Goal: Transaction & Acquisition: Purchase product/service

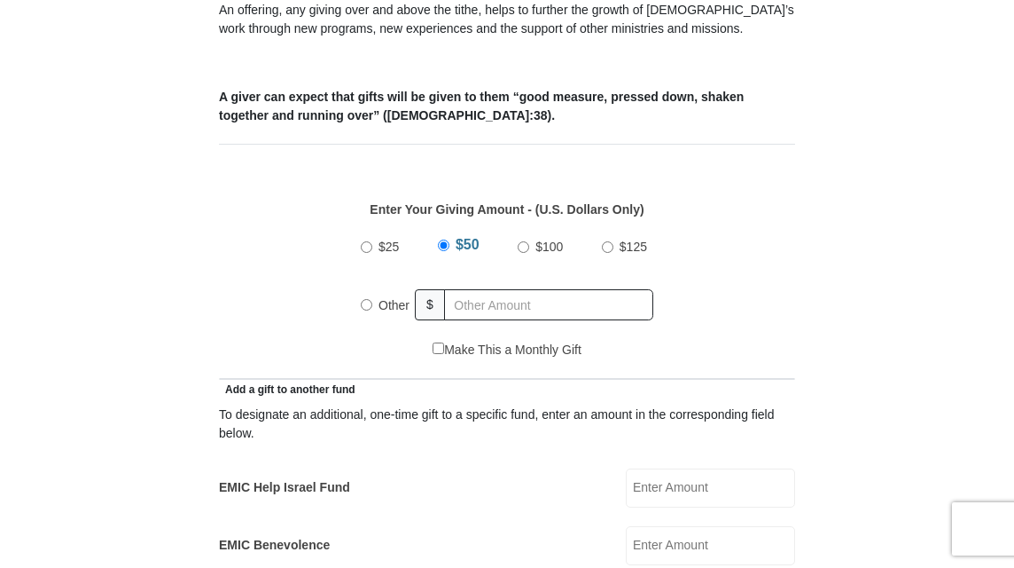
scroll to position [667, 0]
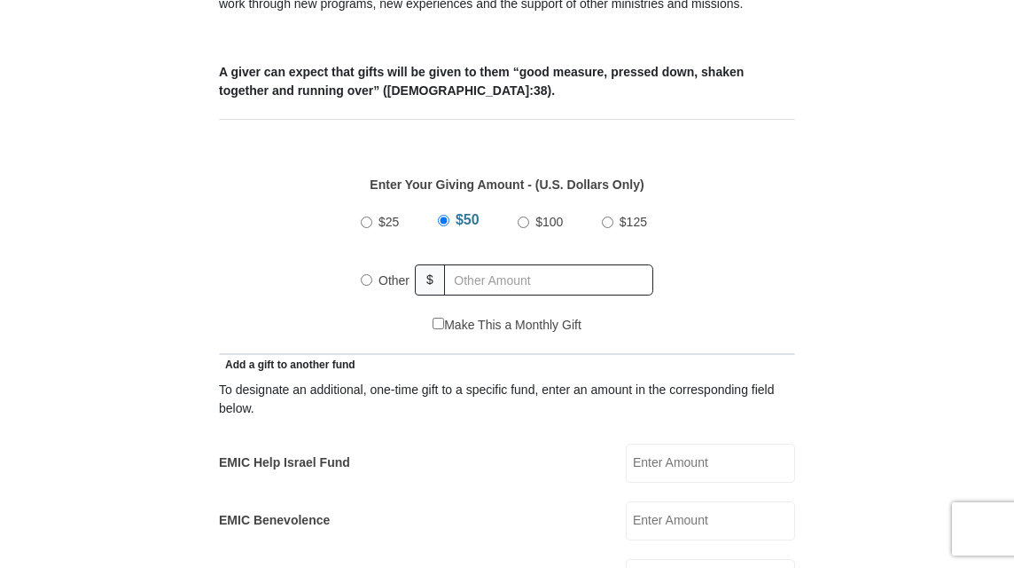
click at [364, 284] on input "Other" at bounding box center [367, 280] width 12 height 12
radio input "true"
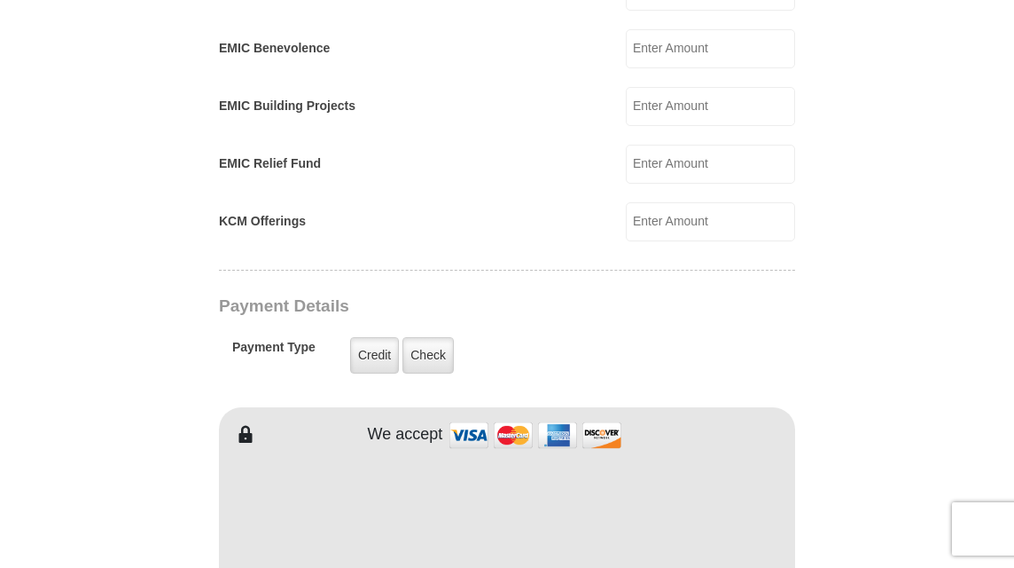
scroll to position [1147, 0]
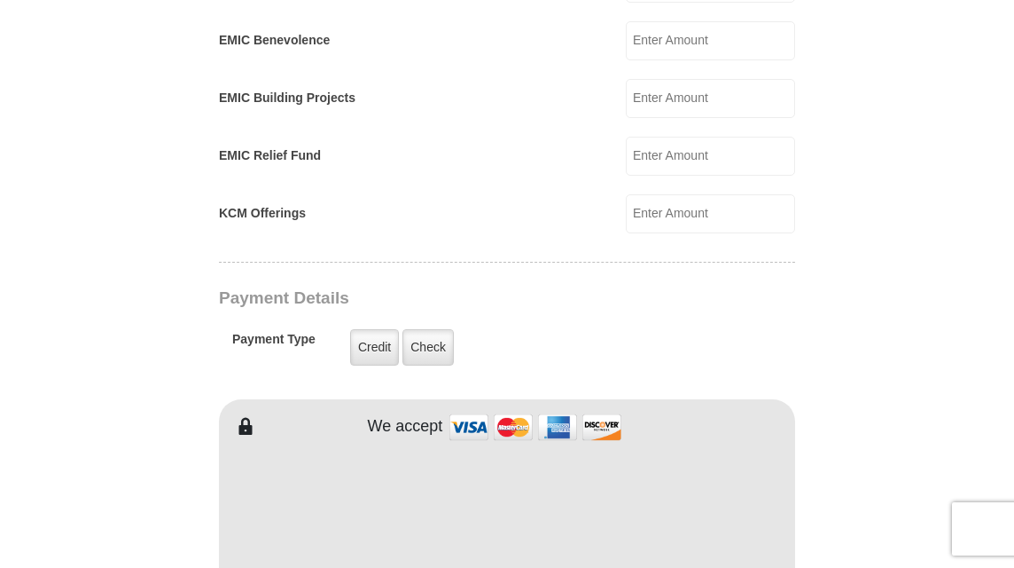
type input "138.00"
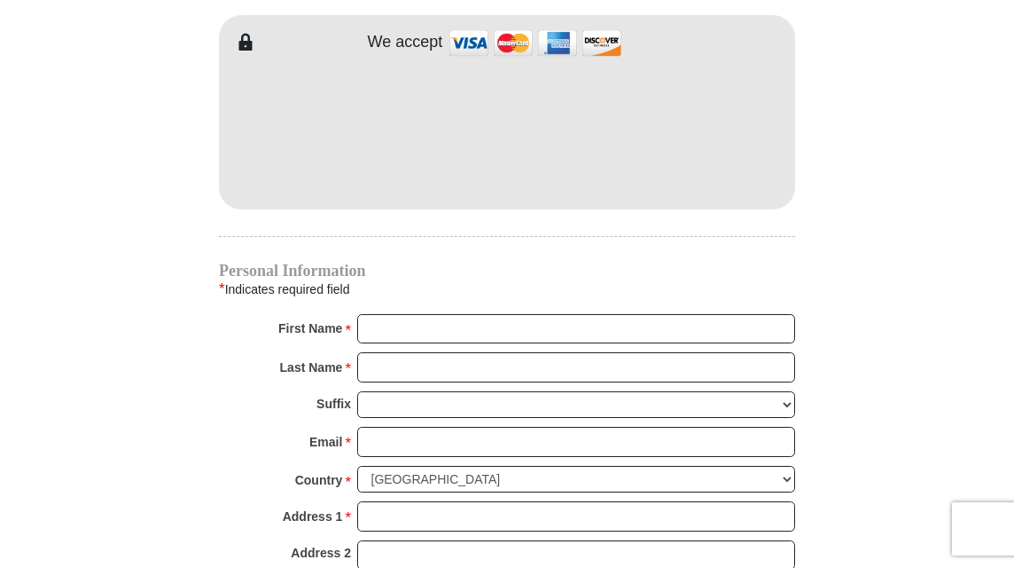
scroll to position [1537, 0]
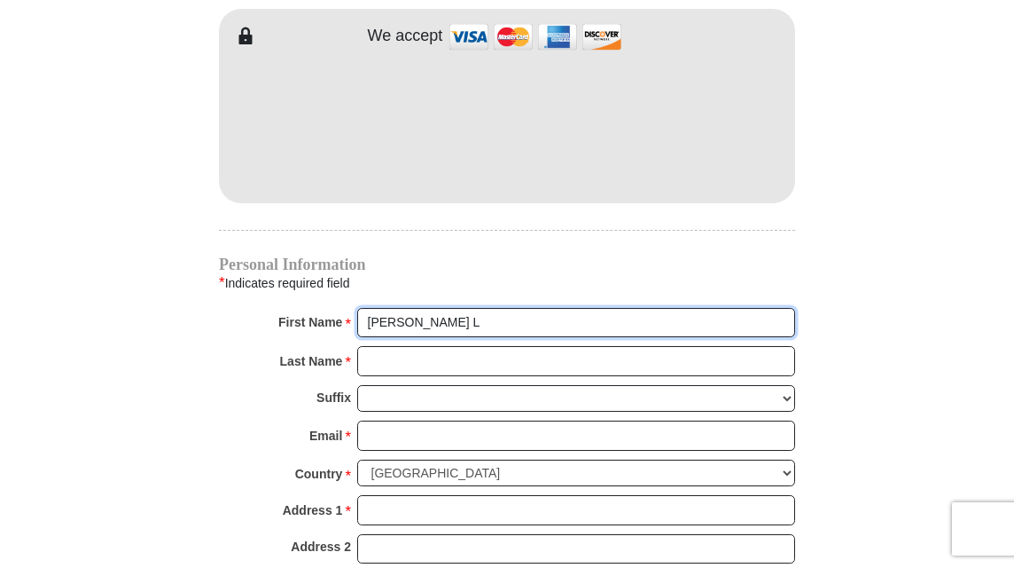
type input "Betsy L"
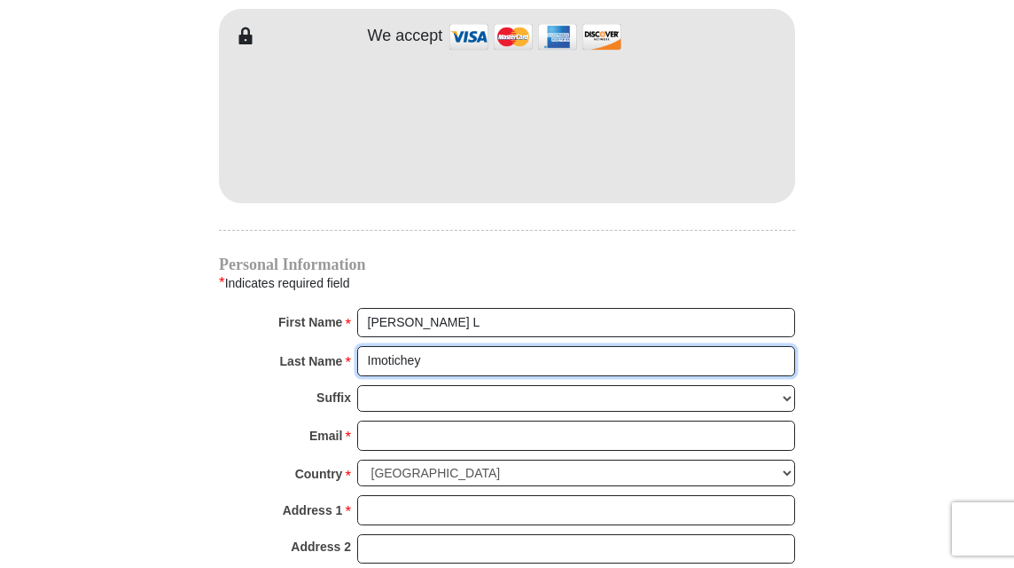
type input "Imotichey"
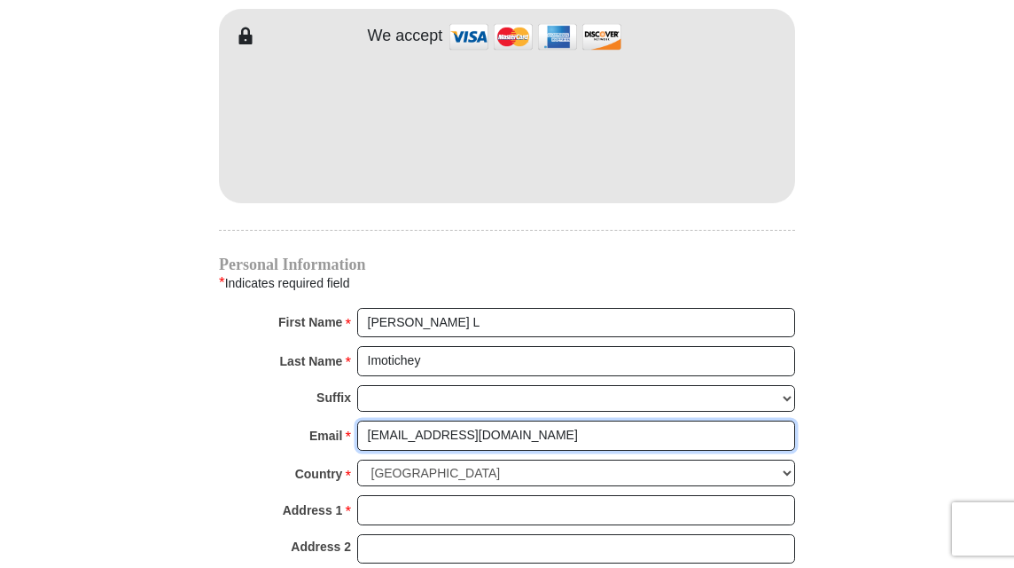
type input "bimotichey@yahoo.com"
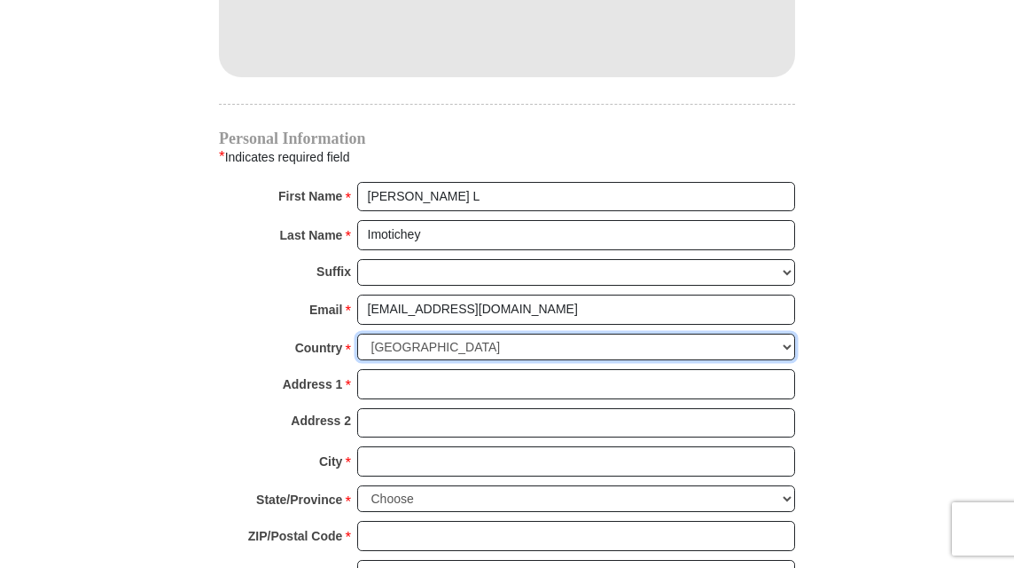
scroll to position [1663, 0]
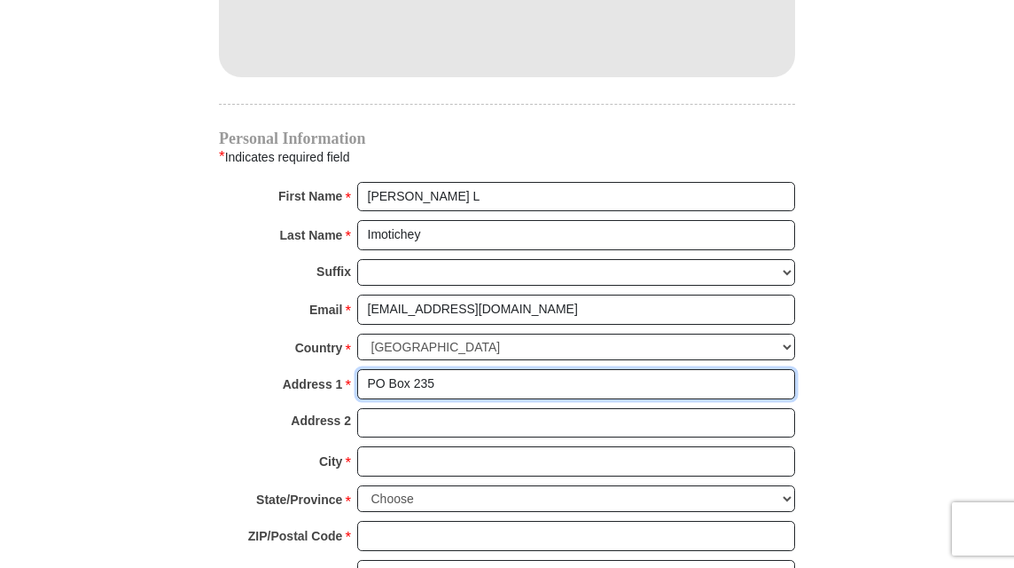
type input "PO Box 235"
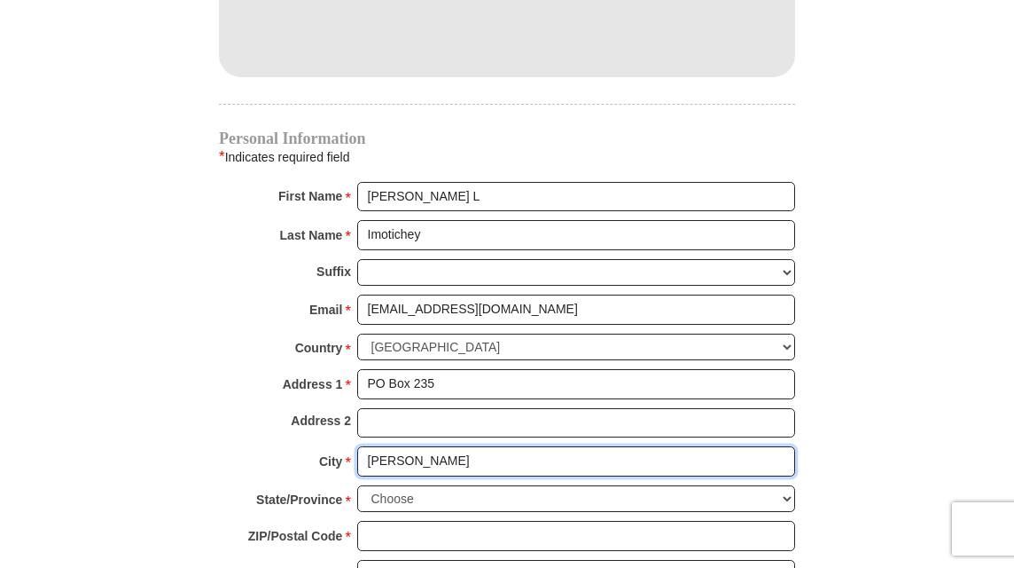
type input "Coleman"
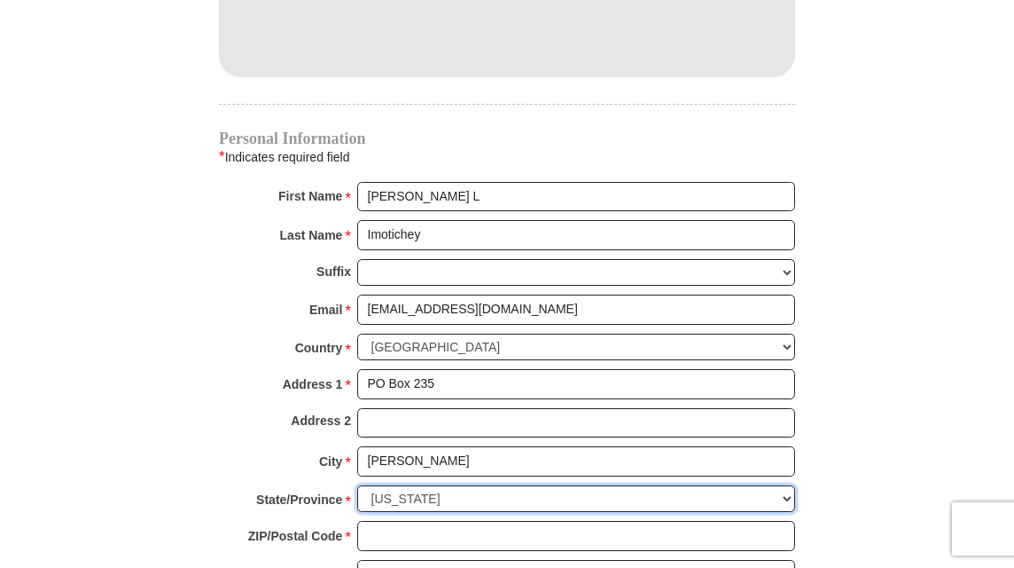
select select "OK"
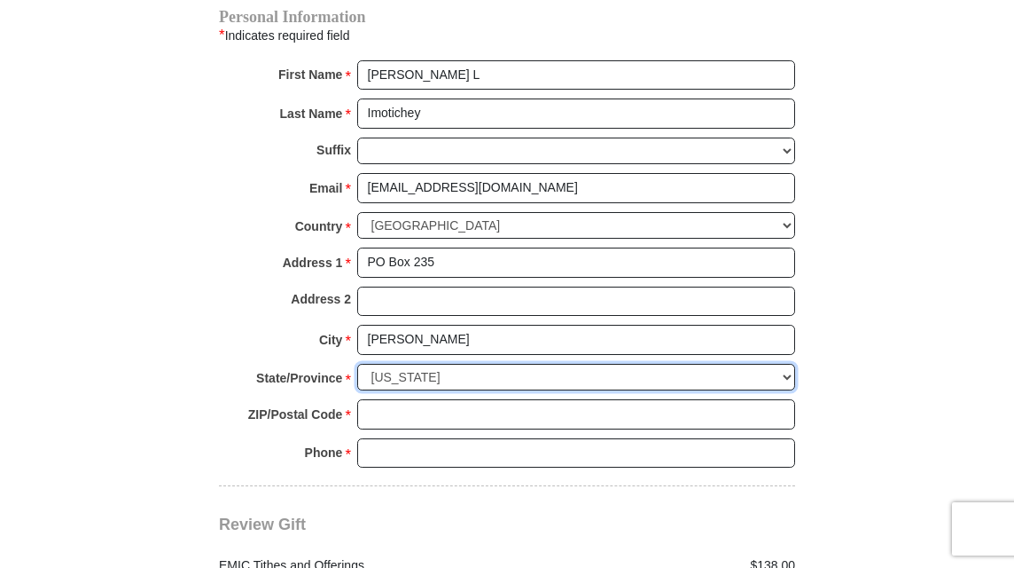
scroll to position [1800, 0]
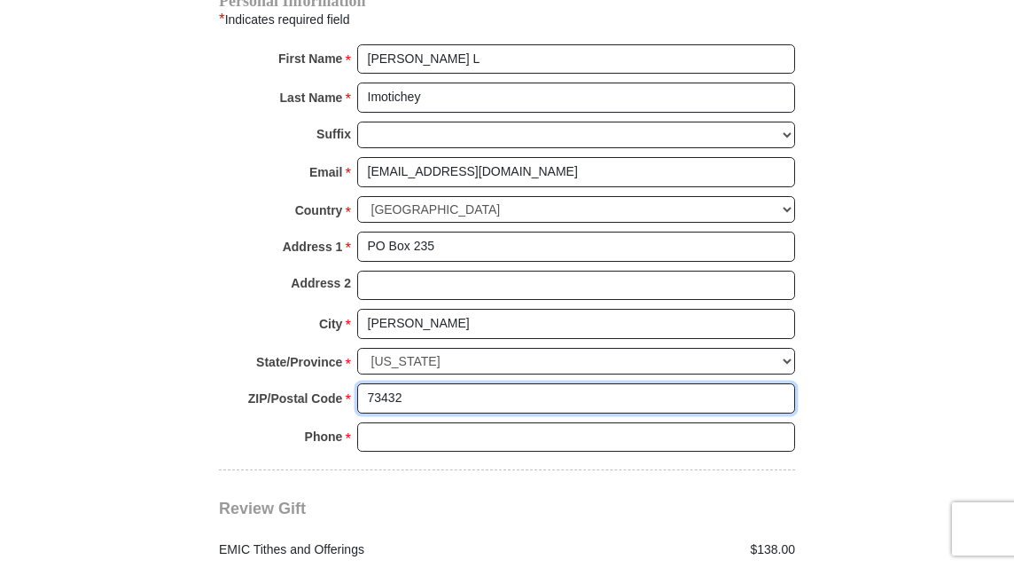
type input "73432"
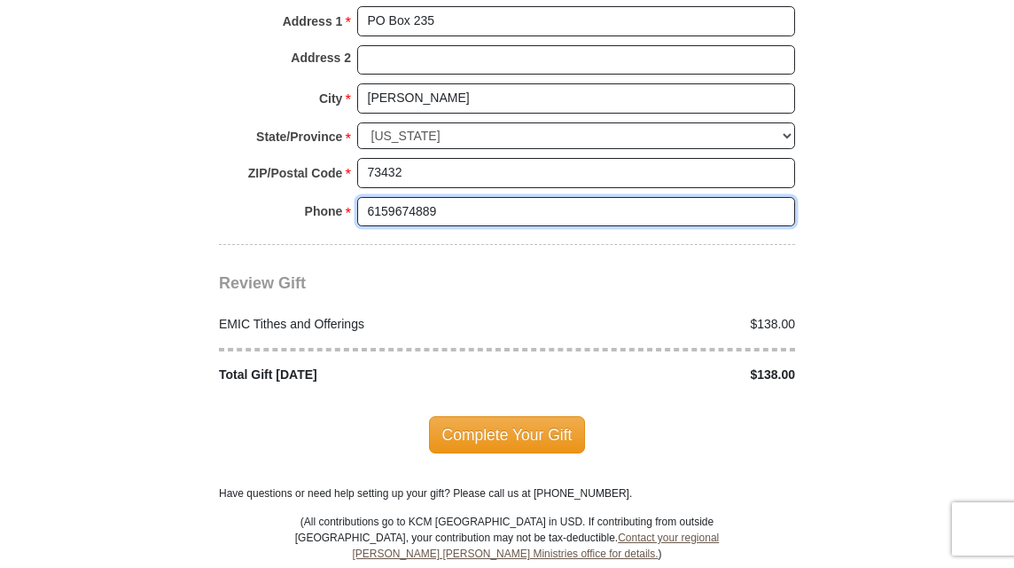
scroll to position [2032, 0]
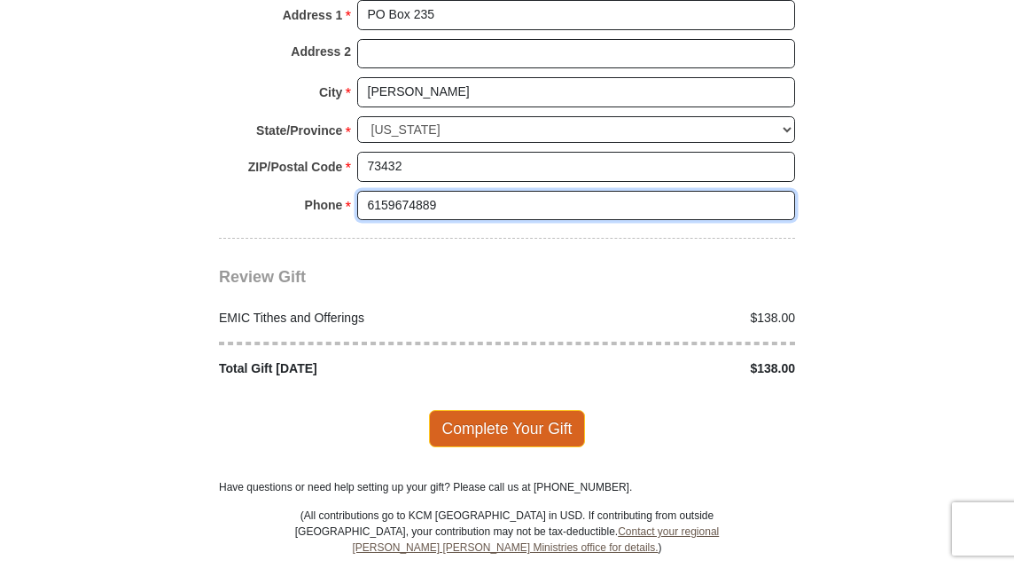
type input "6159674889"
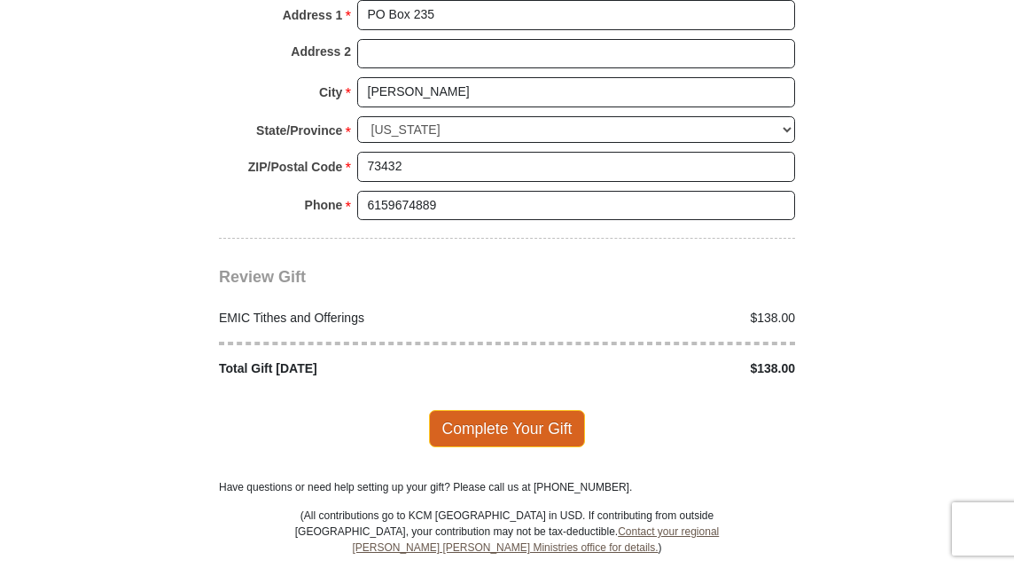
click at [521, 413] on span "Complete Your Gift" at bounding box center [507, 428] width 157 height 37
